Goal: Task Accomplishment & Management: Manage account settings

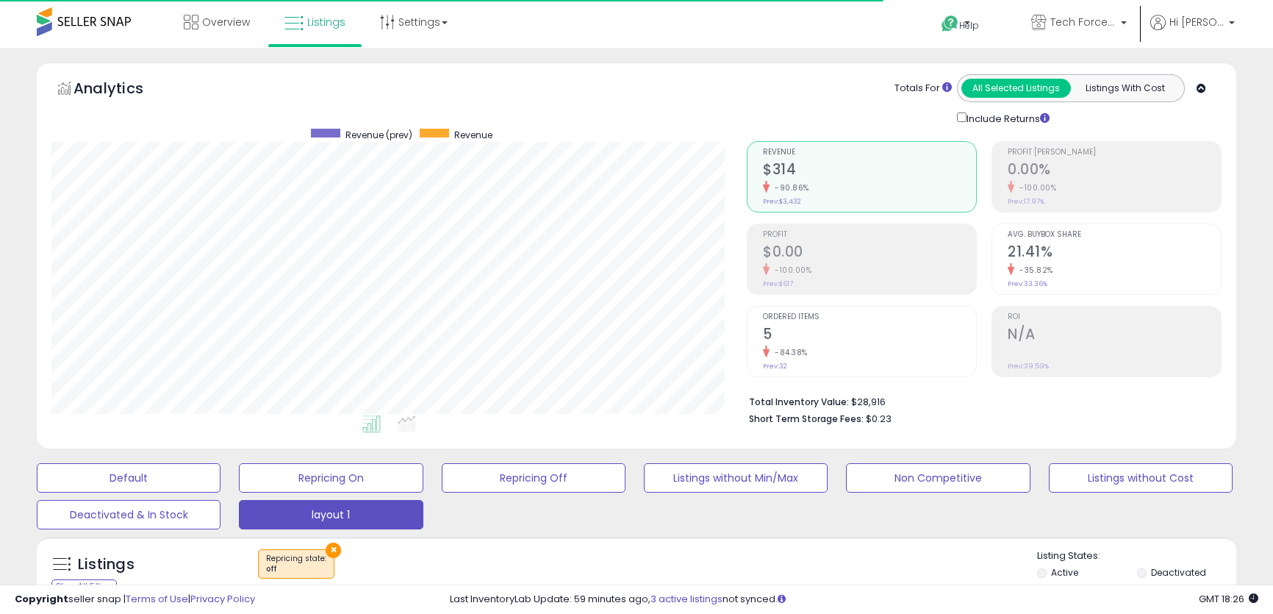
select select "**"
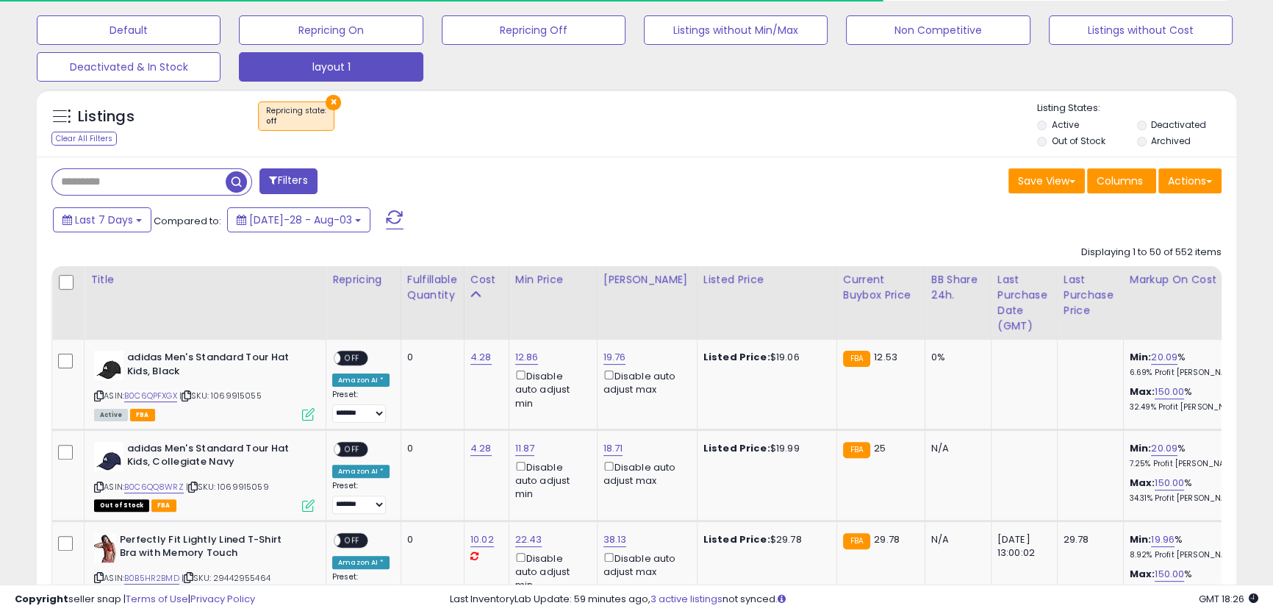
scroll to position [301, 694]
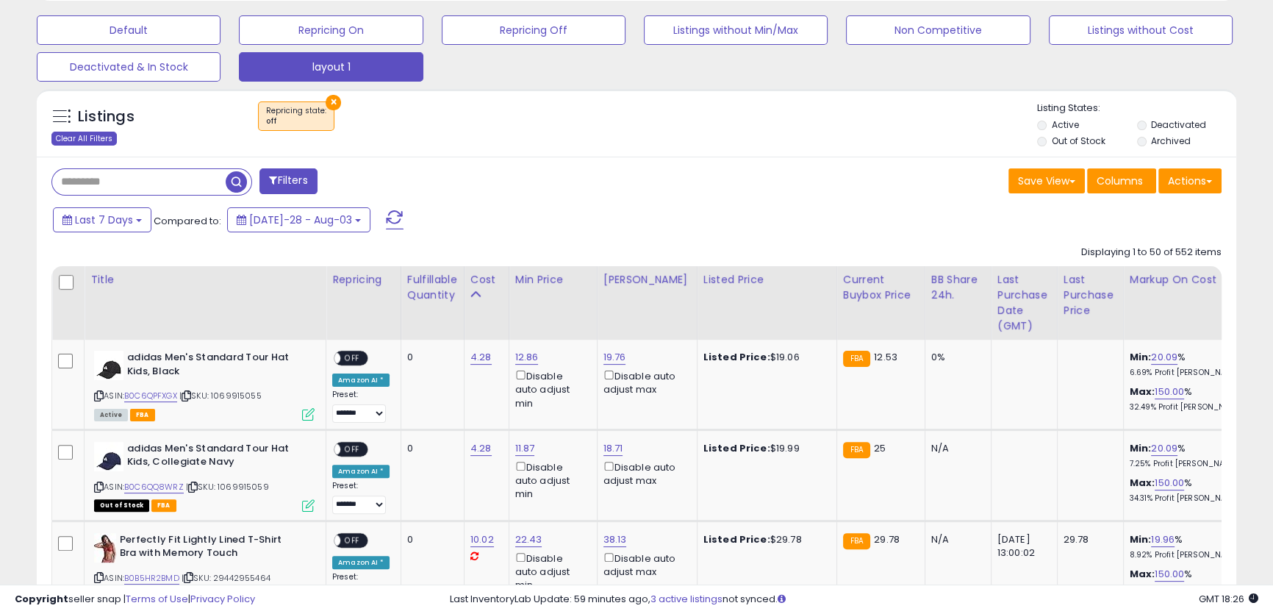
click at [100, 140] on div "Clear All Filters" at bounding box center [83, 139] width 65 height 14
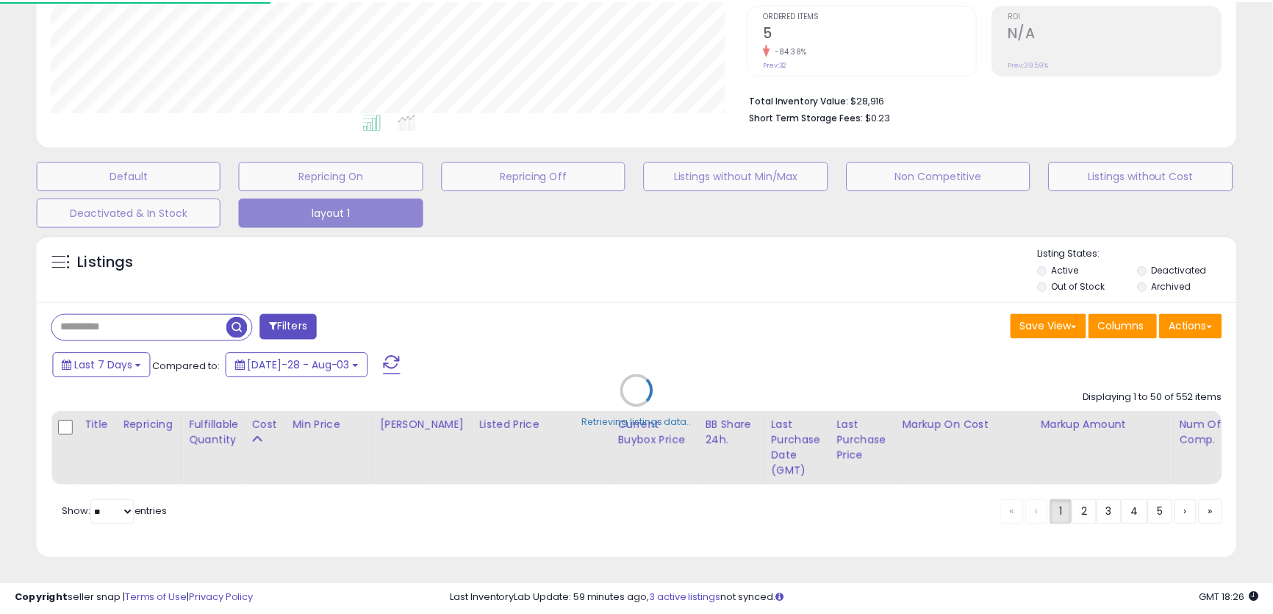
scroll to position [301, 701]
click at [178, 315] on div "Retrieving listings data.." at bounding box center [641, 402] width 1231 height 350
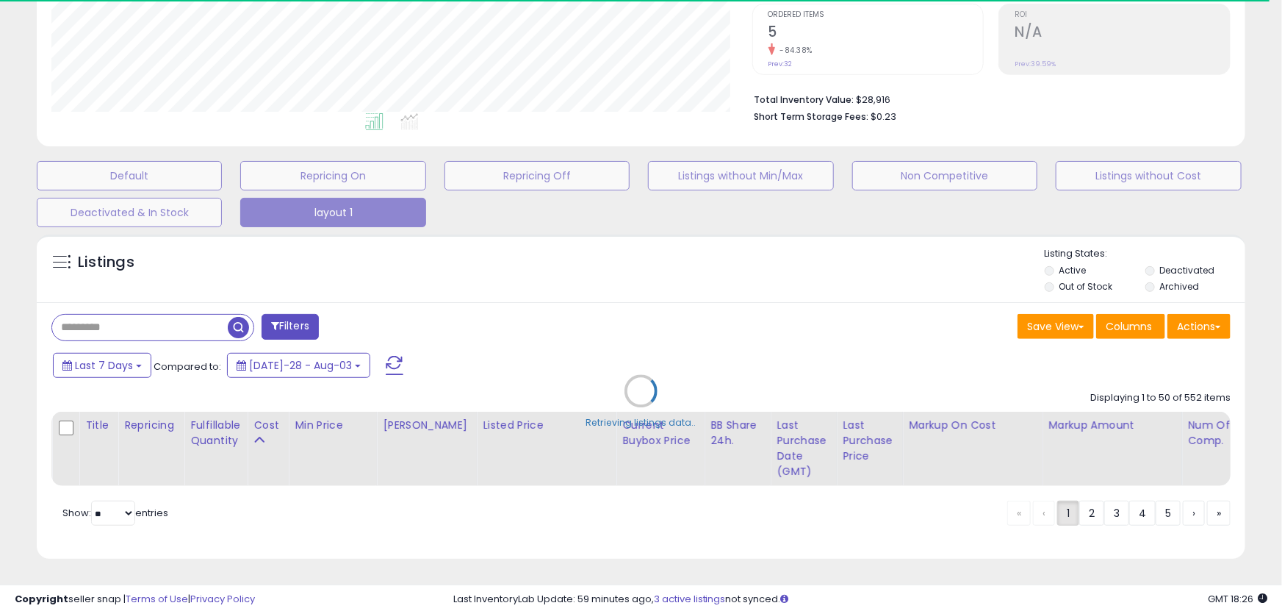
click at [230, 287] on div "Retrieving listings data.." at bounding box center [641, 402] width 1231 height 350
click at [656, 301] on div "Retrieving listings data.." at bounding box center [641, 402] width 1231 height 350
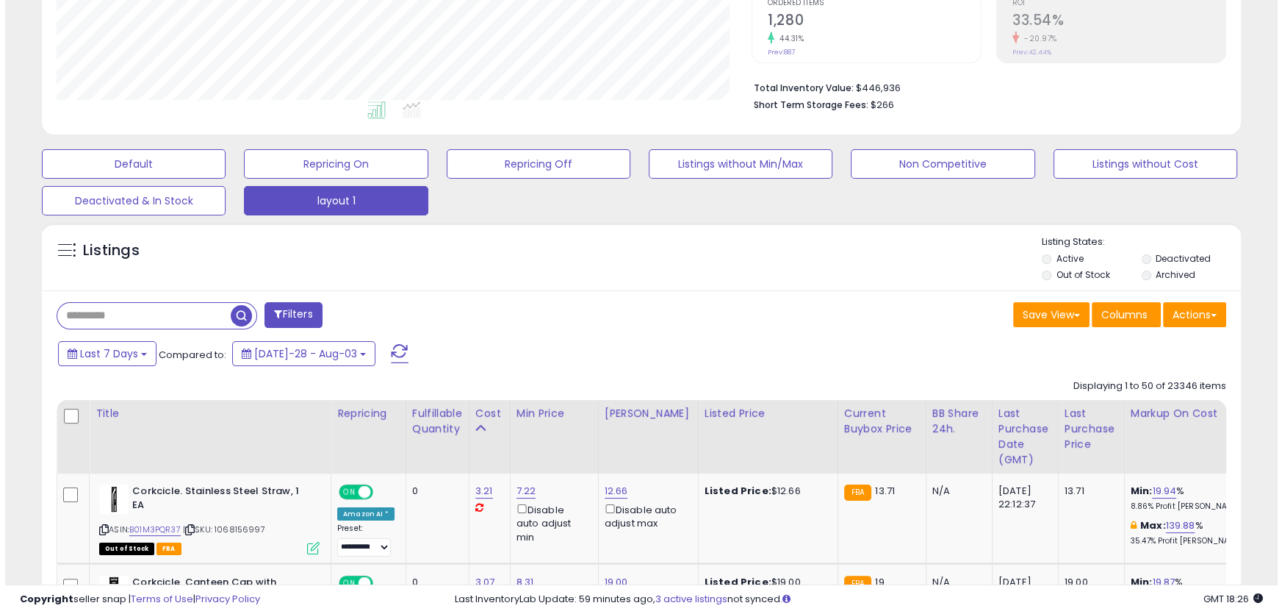
scroll to position [301, 694]
click at [159, 312] on input "text" at bounding box center [138, 316] width 173 height 26
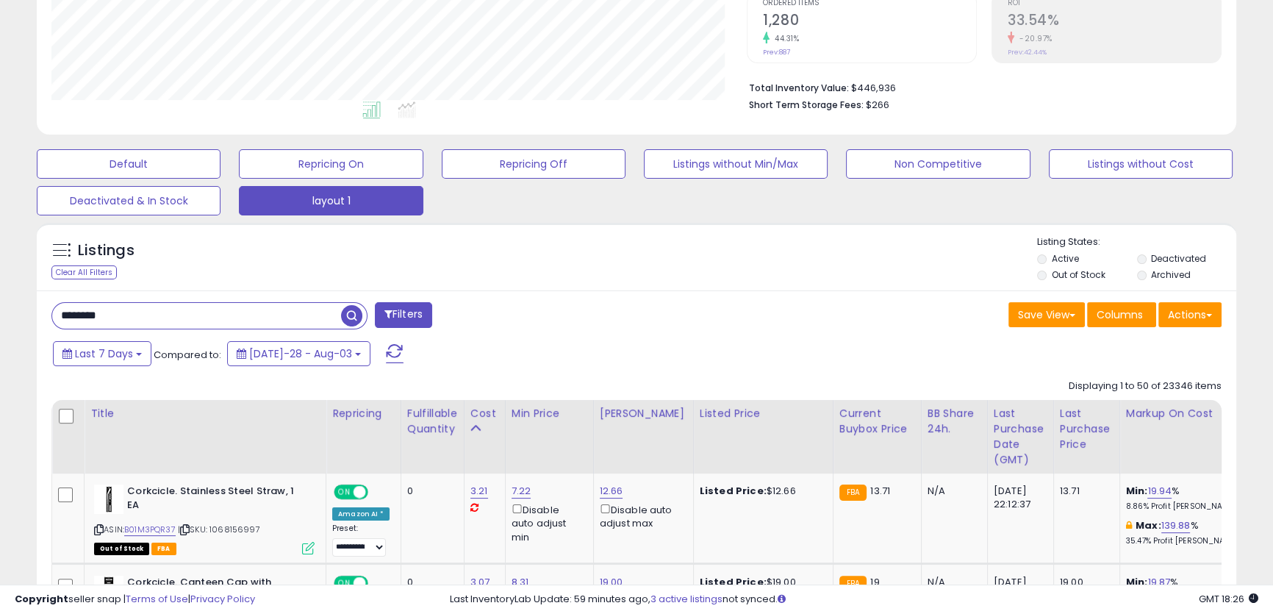
type input "********"
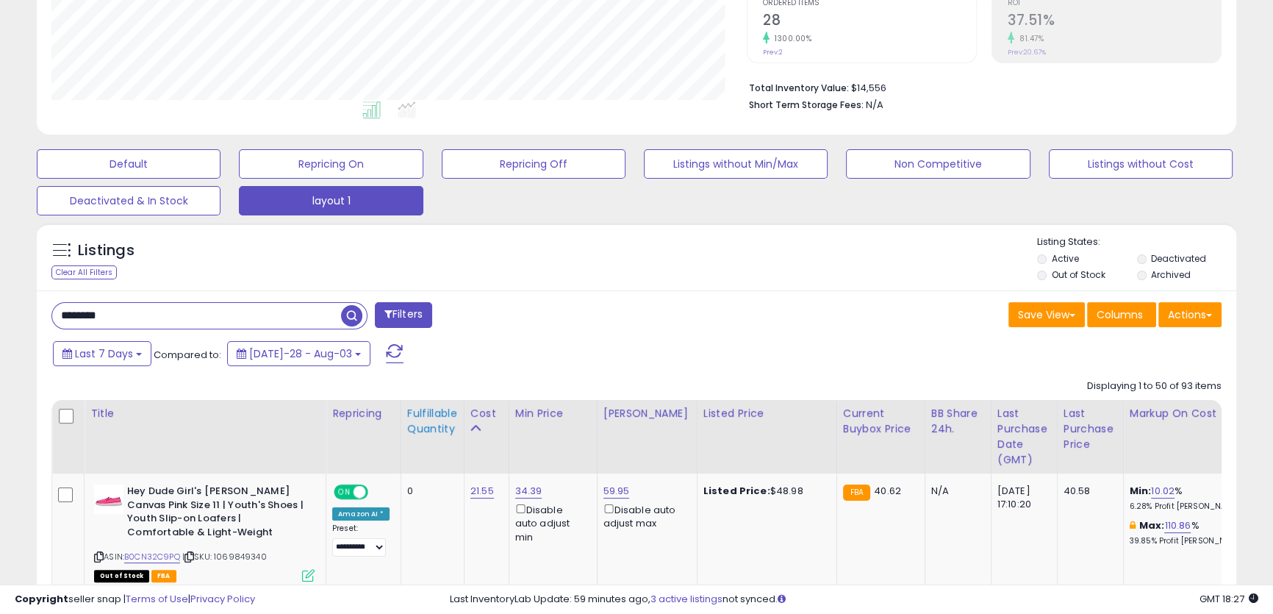
click at [437, 417] on div "Fulfillable Quantity" at bounding box center [432, 421] width 51 height 31
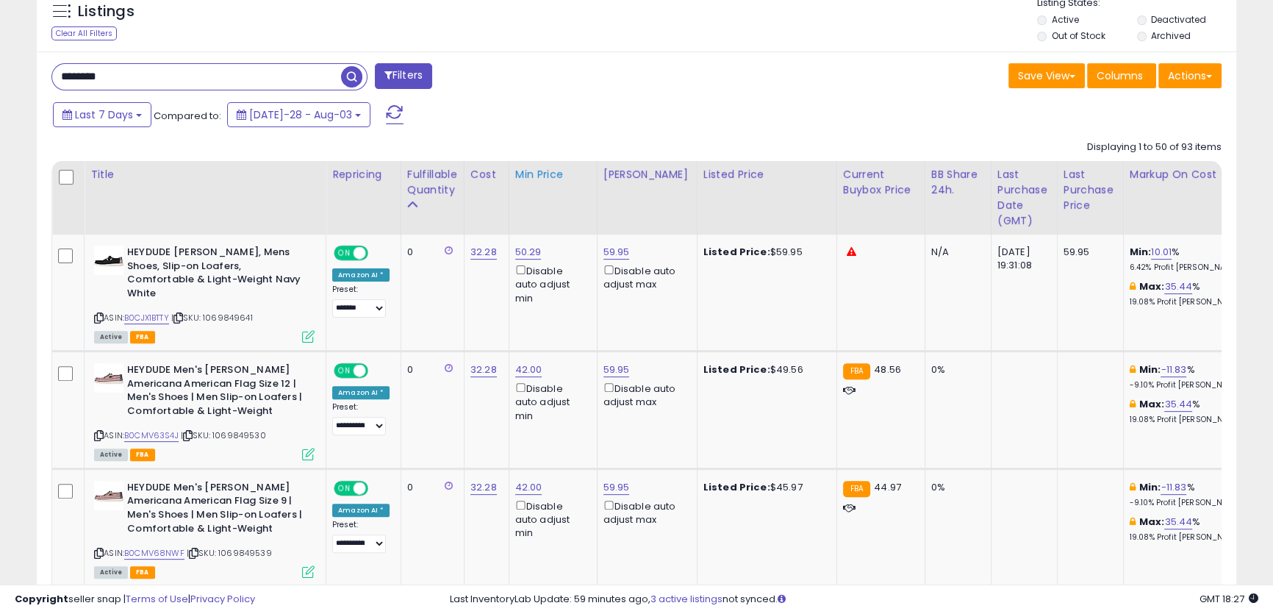
scroll to position [581, 0]
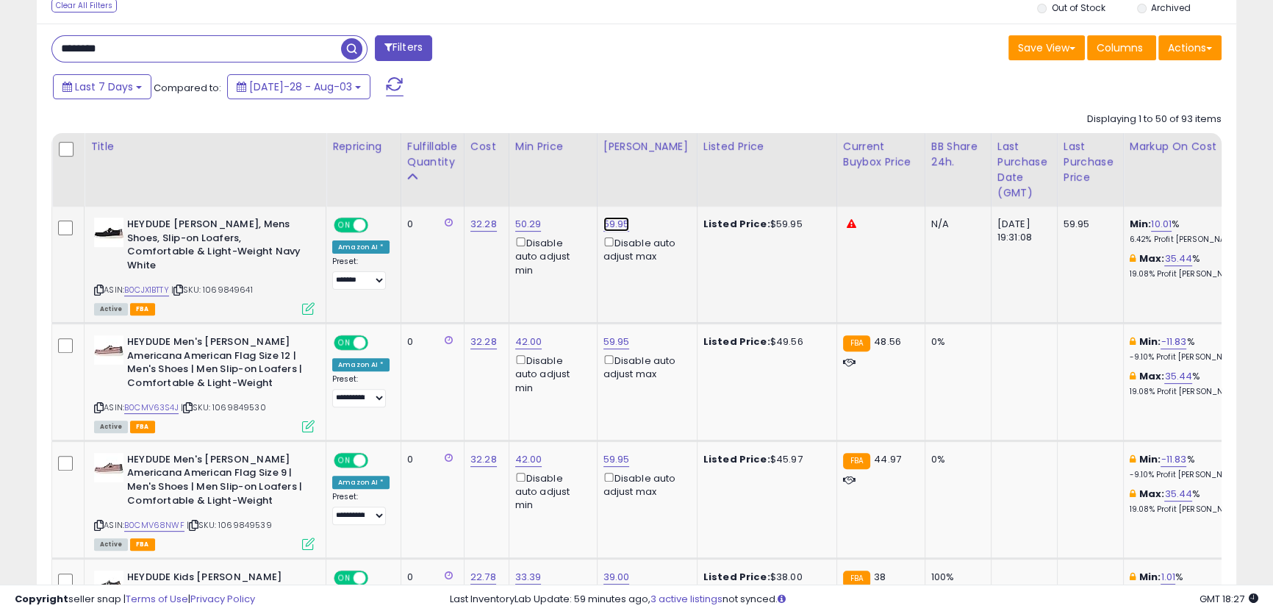
click at [615, 224] on link "59.95" at bounding box center [616, 224] width 26 height 15
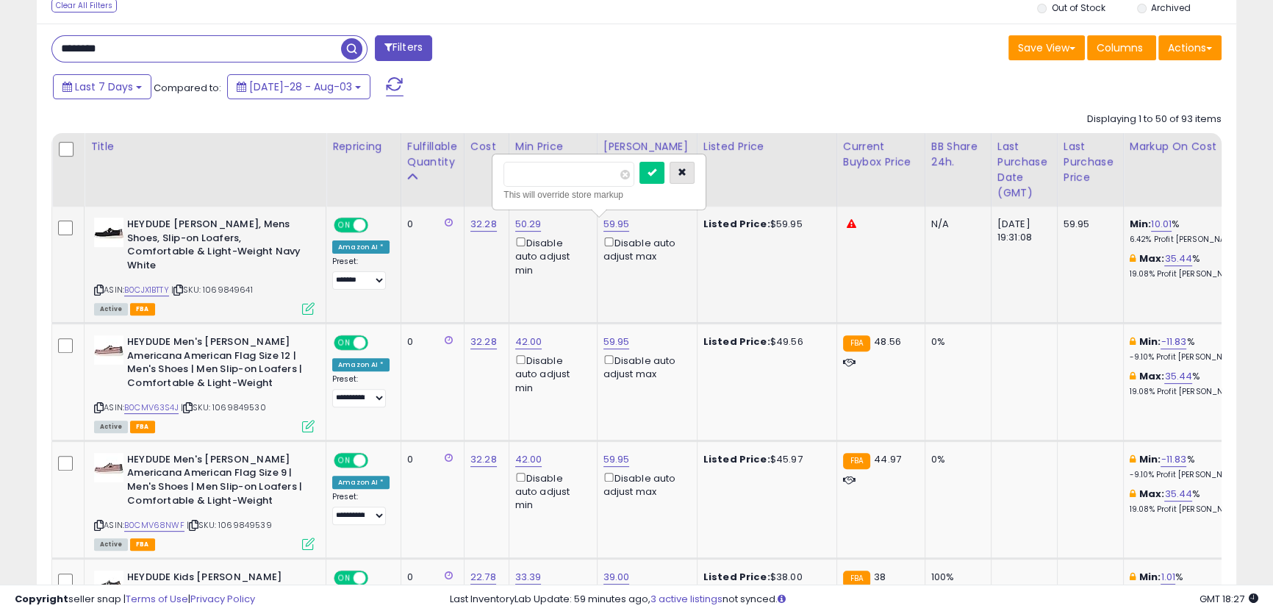
click at [694, 178] on button "button" at bounding box center [682, 173] width 25 height 22
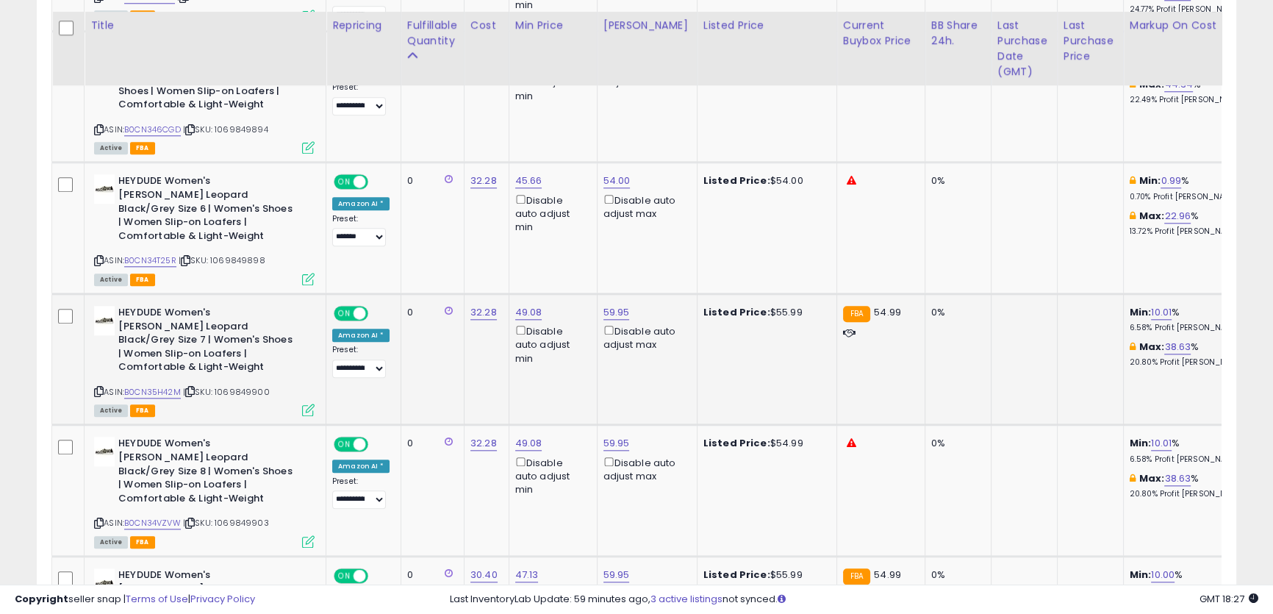
scroll to position [1917, 0]
